Goal: Navigation & Orientation: Find specific page/section

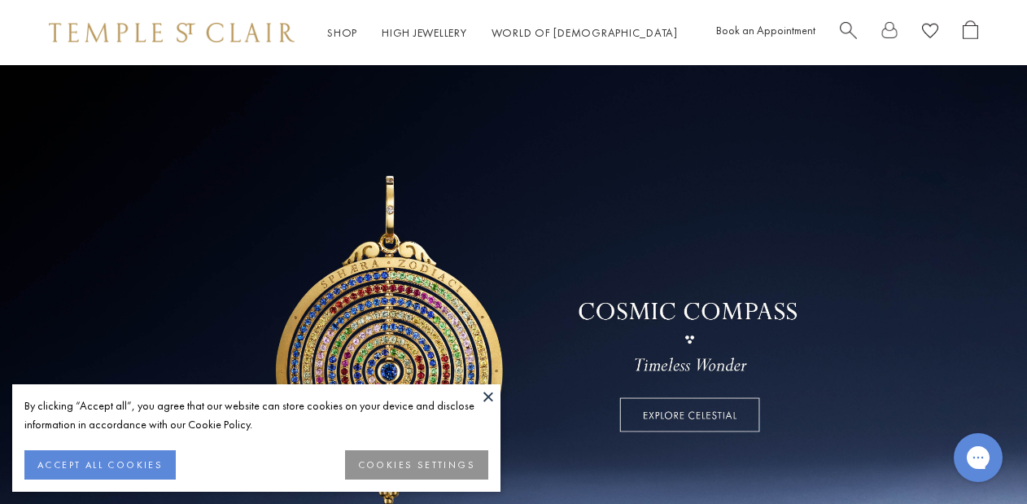
click at [489, 396] on button at bounding box center [488, 396] width 24 height 24
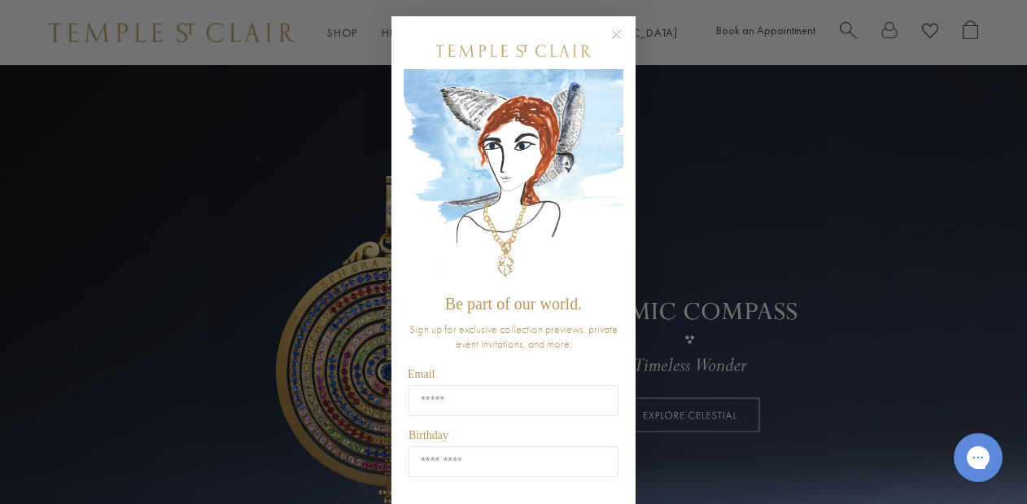
click at [617, 33] on icon "Close dialog" at bounding box center [617, 35] width 8 height 8
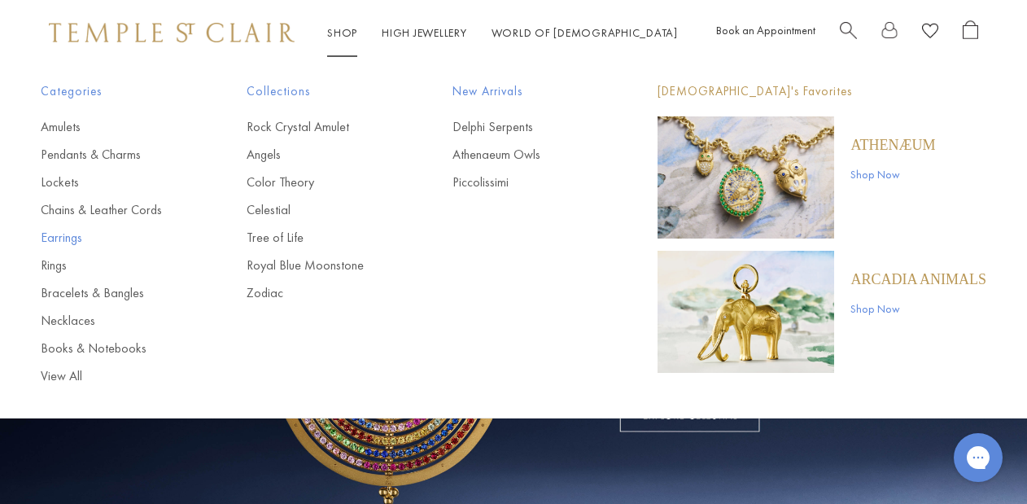
click at [63, 237] on link "Earrings" at bounding box center [111, 238] width 141 height 18
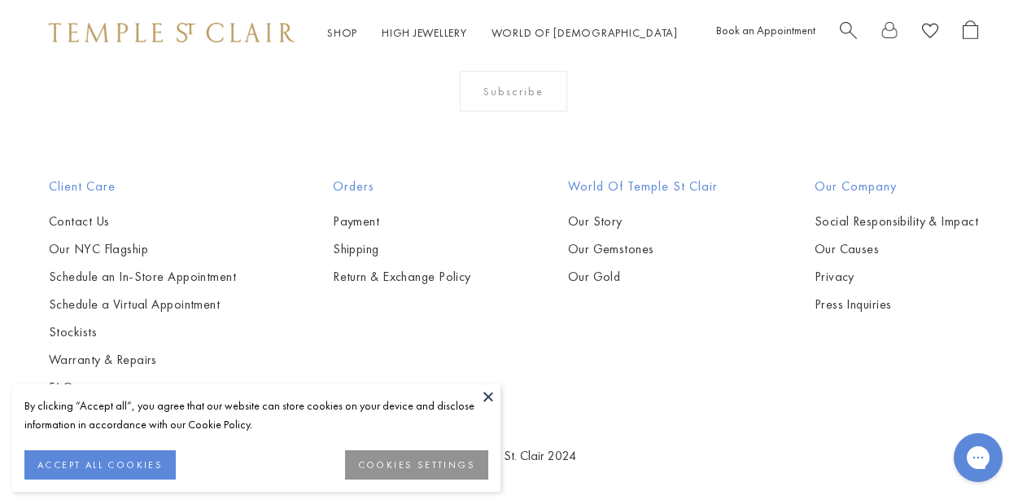
scroll to position [7293, 0]
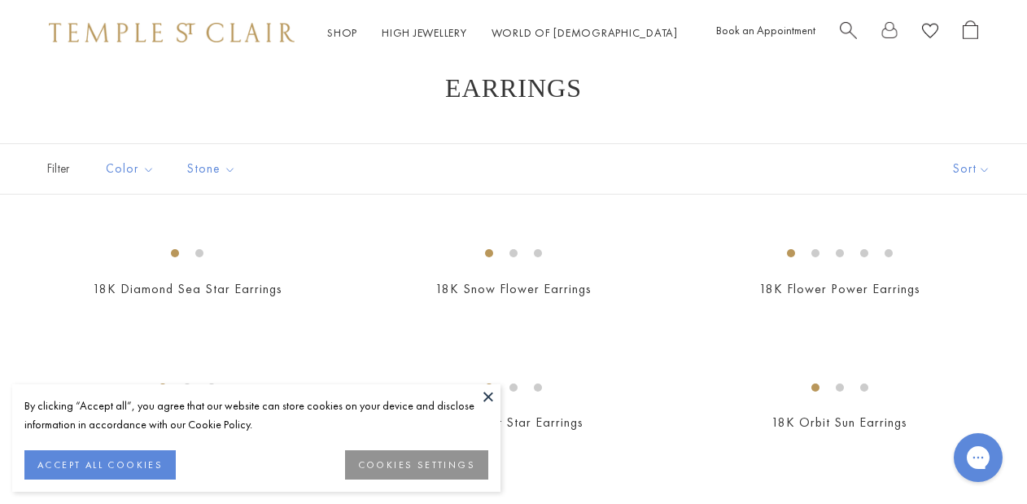
click at [483, 399] on button at bounding box center [488, 396] width 24 height 24
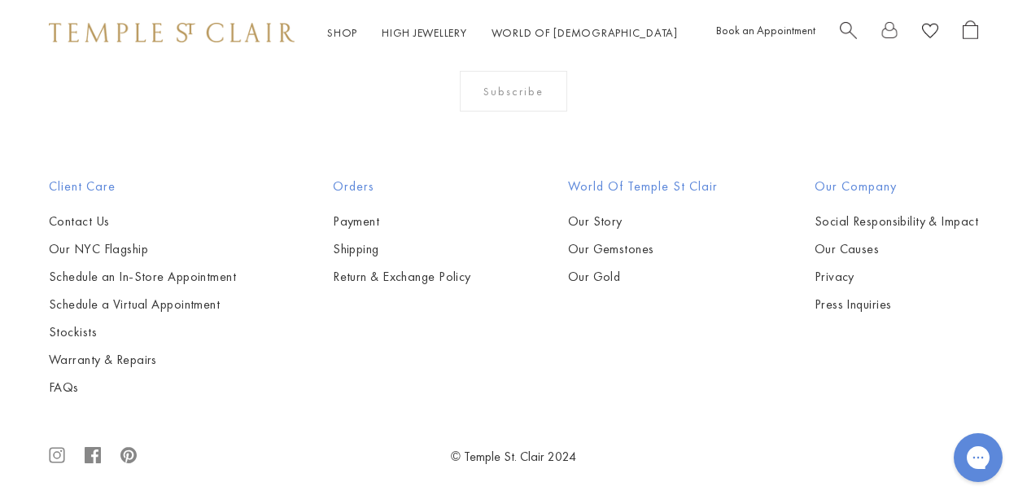
scroll to position [6837, 0]
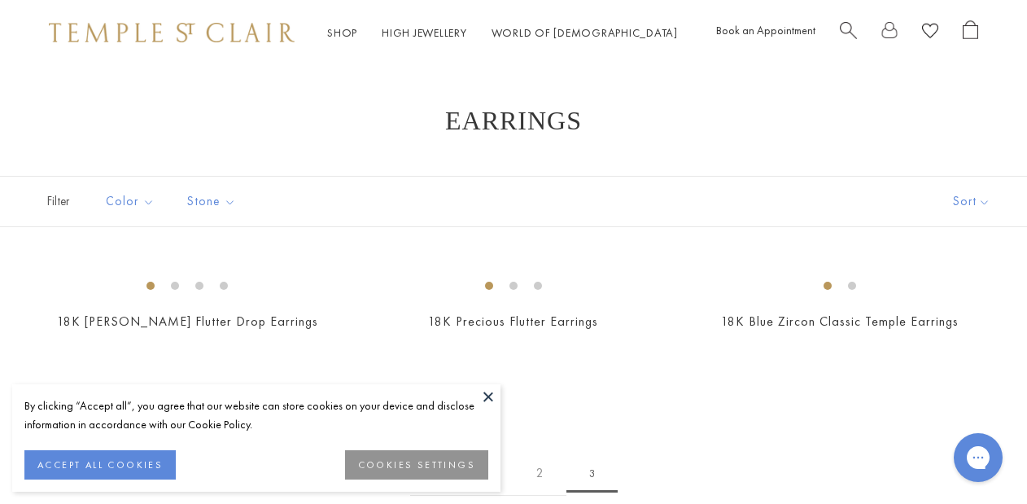
click at [487, 396] on button at bounding box center [488, 396] width 24 height 24
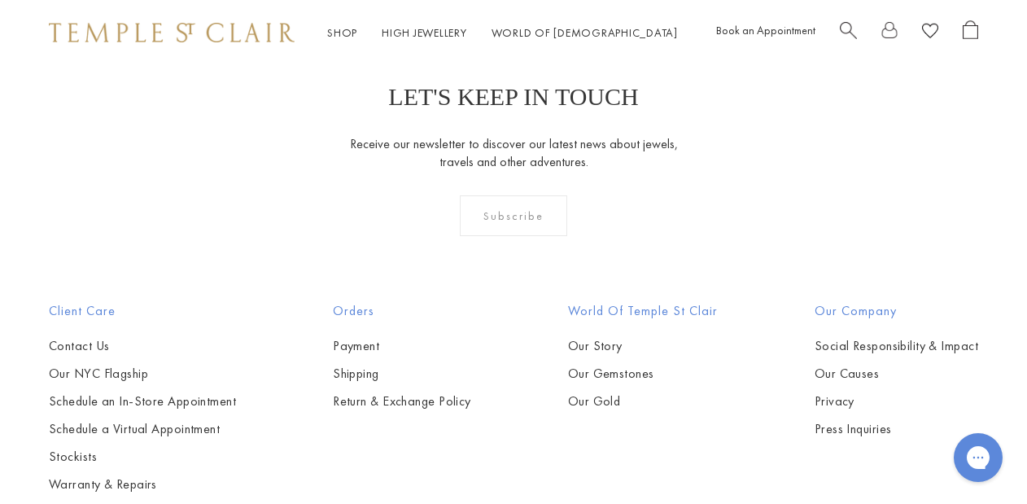
scroll to position [521, 0]
